Goal: Task Accomplishment & Management: Manage account settings

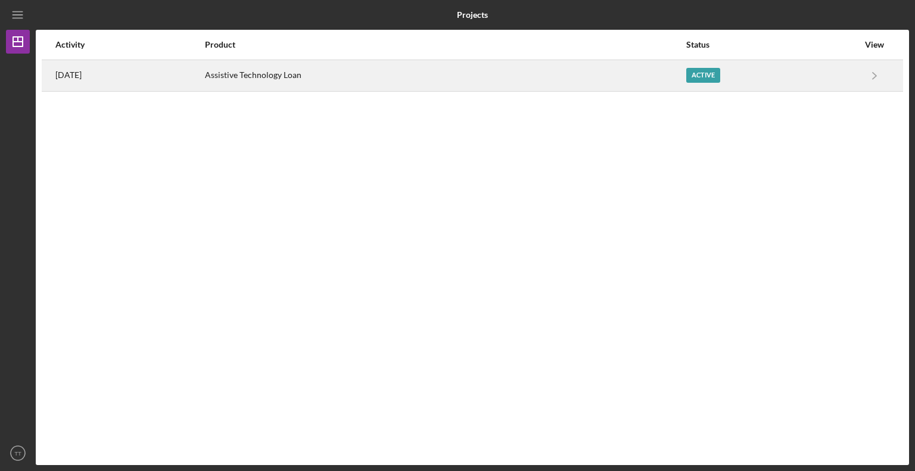
click at [697, 72] on div "Active" at bounding box center [703, 75] width 34 height 15
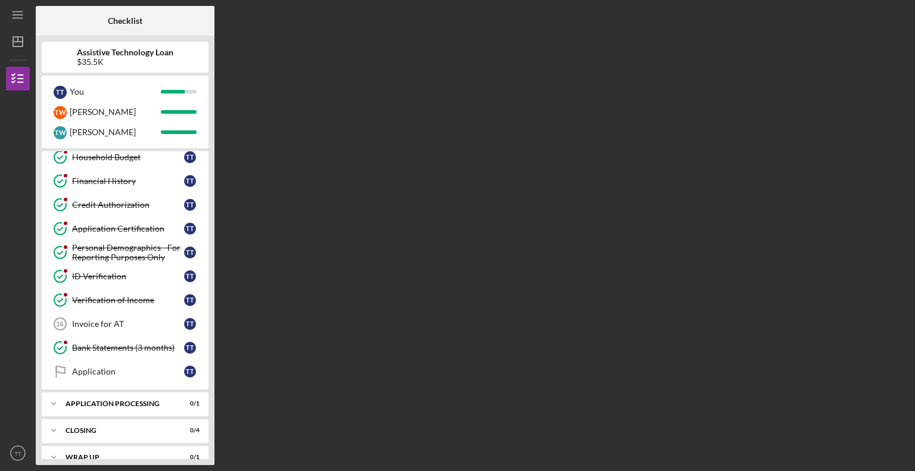
scroll to position [234, 0]
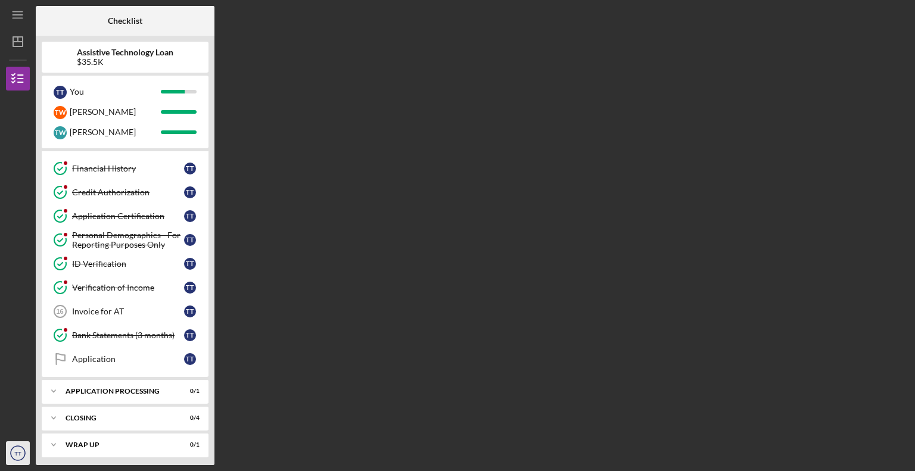
click at [17, 452] on text "TT" at bounding box center [17, 453] width 7 height 7
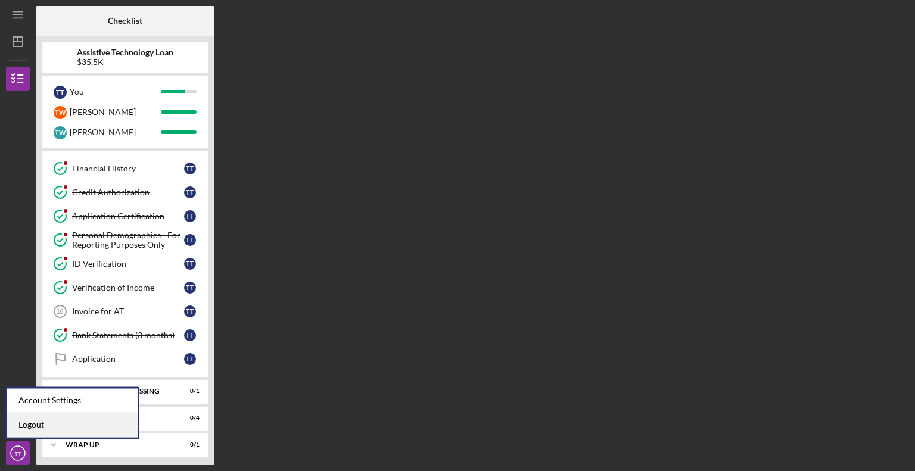
click at [24, 428] on link "Logout" at bounding box center [72, 425] width 131 height 24
